Goal: Information Seeking & Learning: Learn about a topic

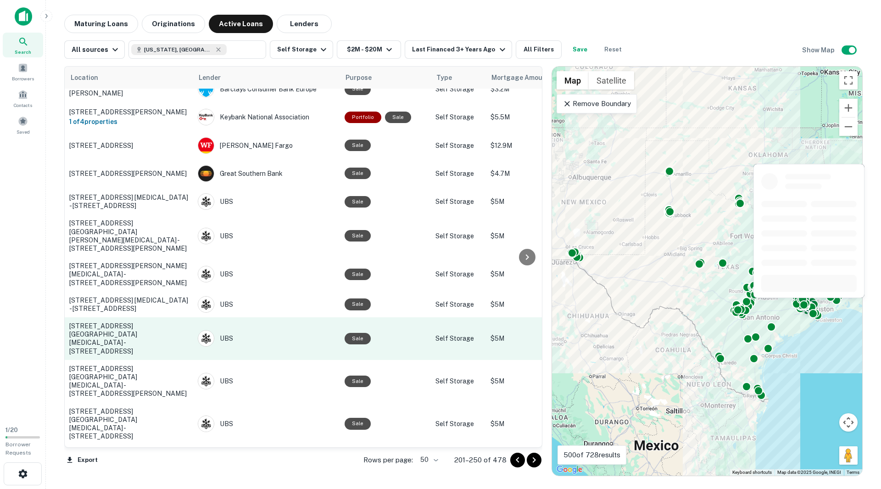
scroll to position [1037, 0]
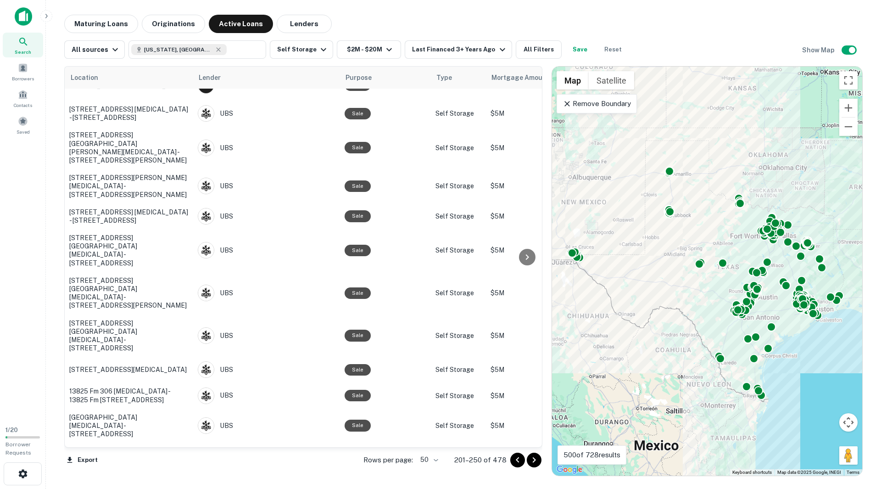
click at [533, 462] on icon "Go to next page" at bounding box center [534, 460] width 3 height 6
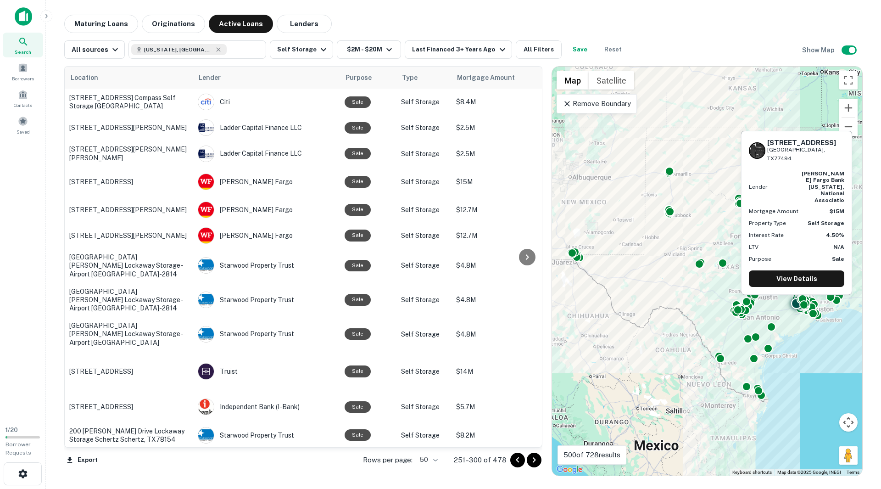
scroll to position [1114, 0]
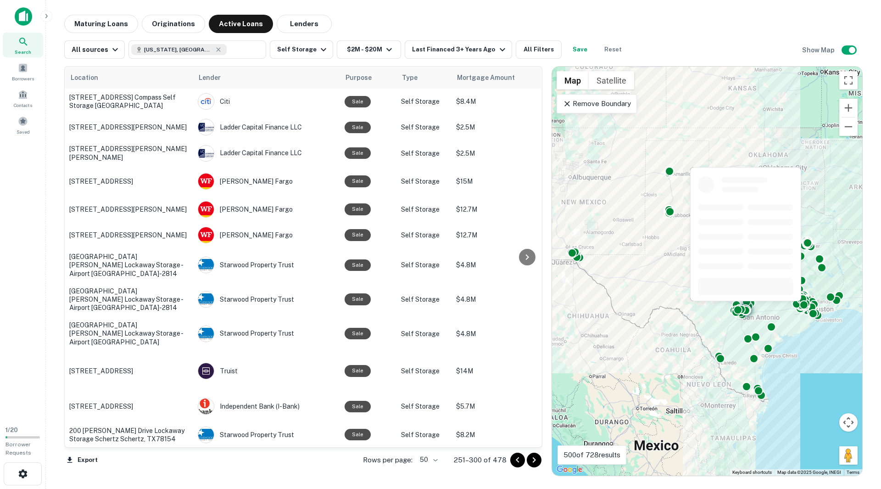
click at [531, 453] on button "Go to next page" at bounding box center [534, 459] width 15 height 15
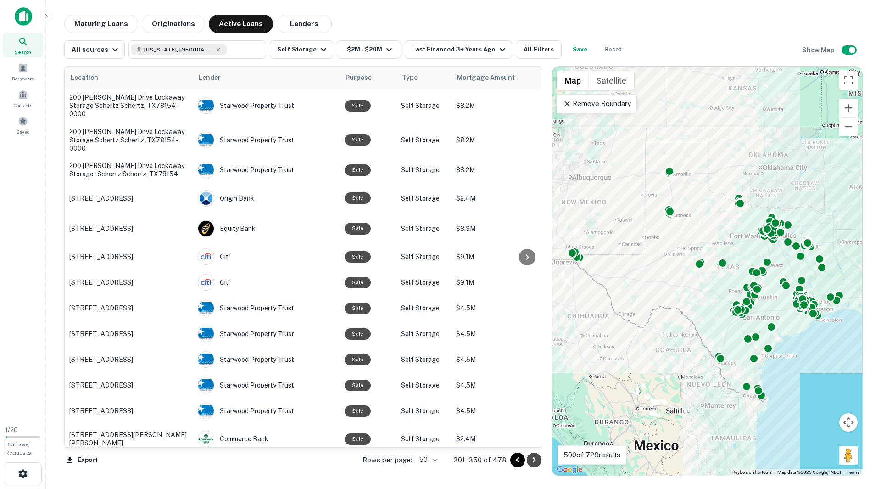
click at [533, 458] on icon "Go to next page" at bounding box center [534, 459] width 11 height 11
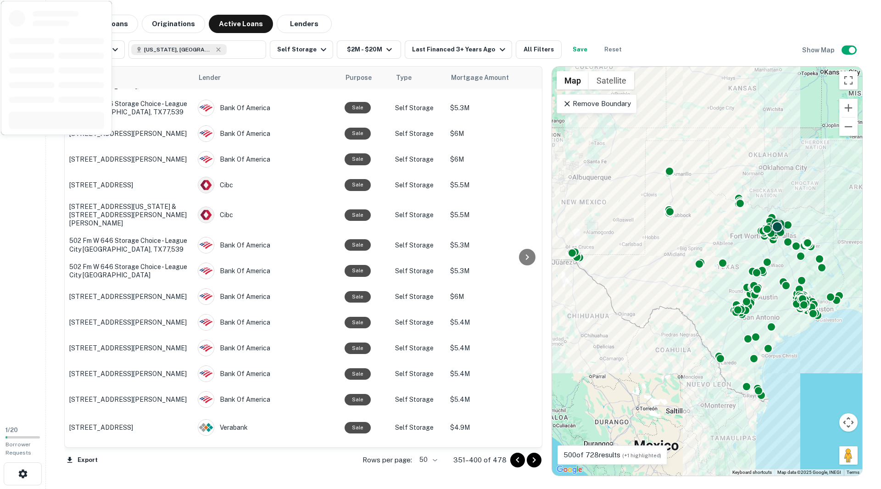
scroll to position [991, 0]
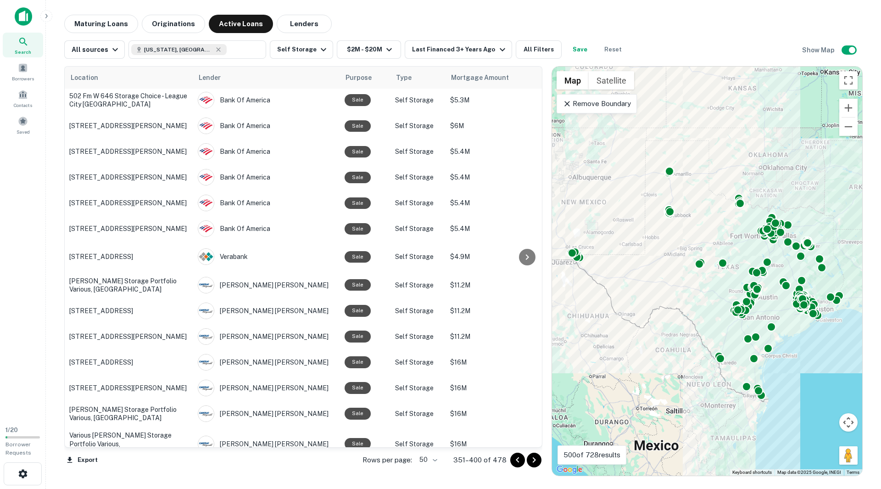
click at [532, 463] on icon "Go to next page" at bounding box center [534, 459] width 11 height 11
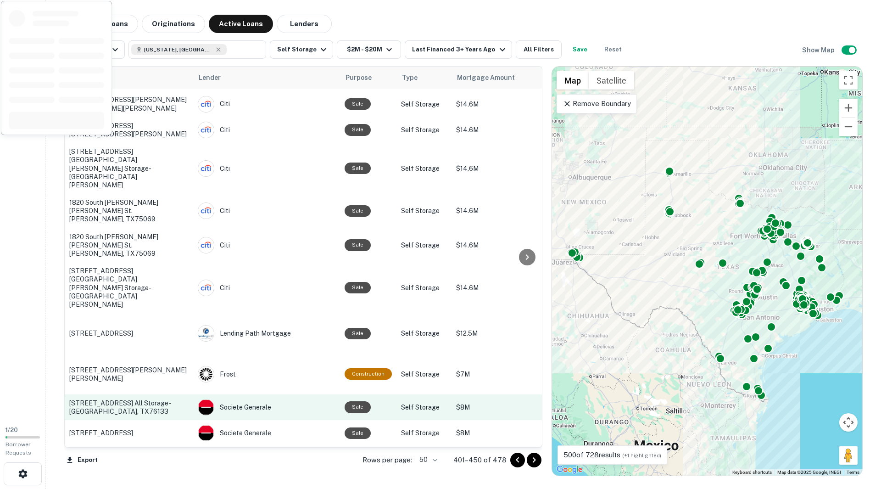
scroll to position [1077, 0]
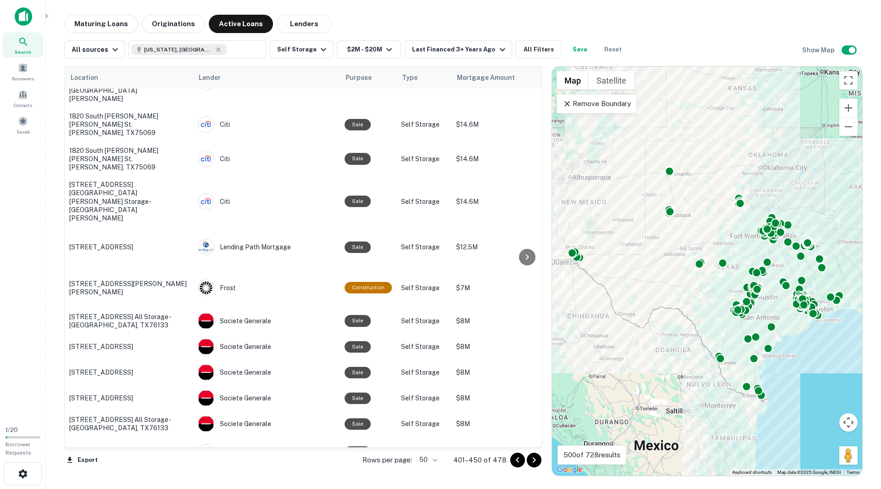
click at [22, 44] on icon at bounding box center [23, 41] width 11 height 11
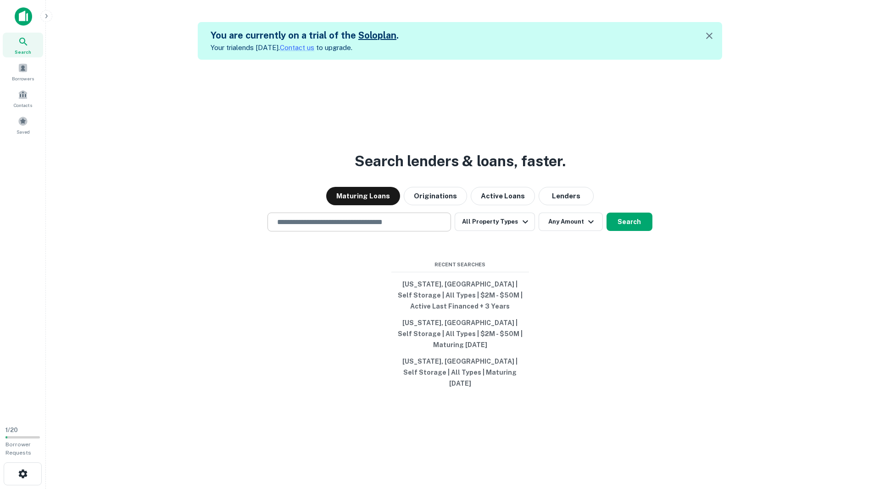
click at [348, 227] on input "text" at bounding box center [359, 222] width 175 height 11
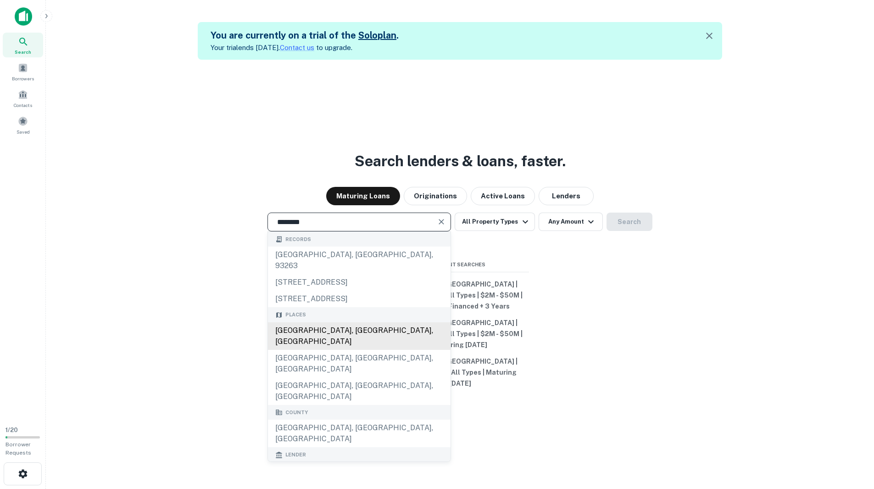
click at [335, 335] on div "San Diego, CA, USA" at bounding box center [359, 336] width 183 height 28
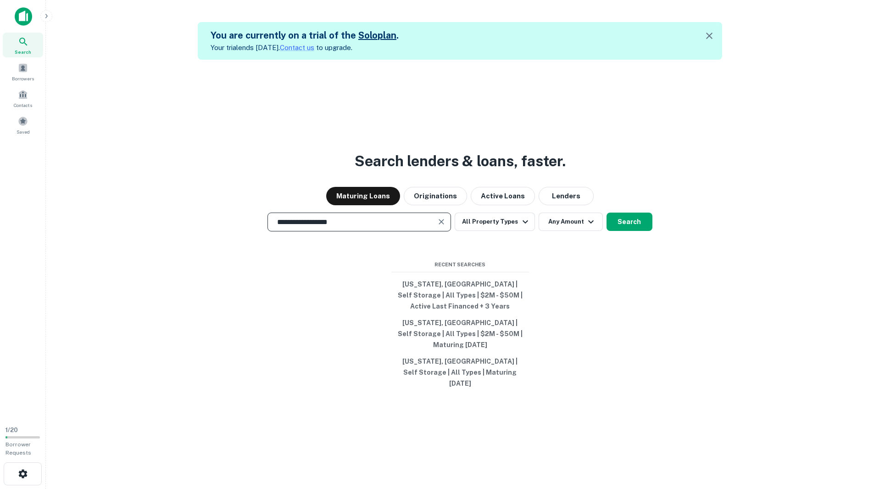
type input "**********"
